Goal: Information Seeking & Learning: Learn about a topic

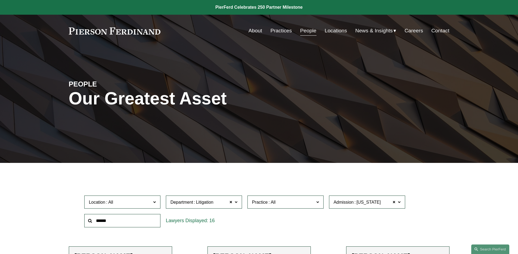
click at [209, 70] on div "PEOPLE Our Greatest Asset" at bounding box center [259, 105] width 518 height 82
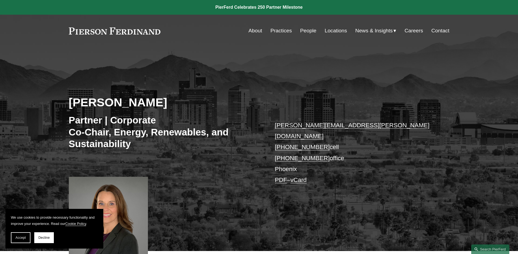
click at [170, 84] on div "[PERSON_NAME] Partner | Corporate Co-Chair, Energy, Renewables, and Sustainabil…" at bounding box center [259, 157] width 518 height 189
click at [421, 85] on div "[PERSON_NAME] Partner | Corporate Co-Chair, Energy, Renewables, and Sustainabil…" at bounding box center [259, 157] width 518 height 189
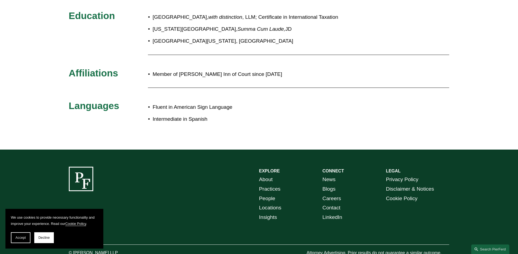
scroll to position [369, 0]
